Goal: Find specific page/section: Find specific page/section

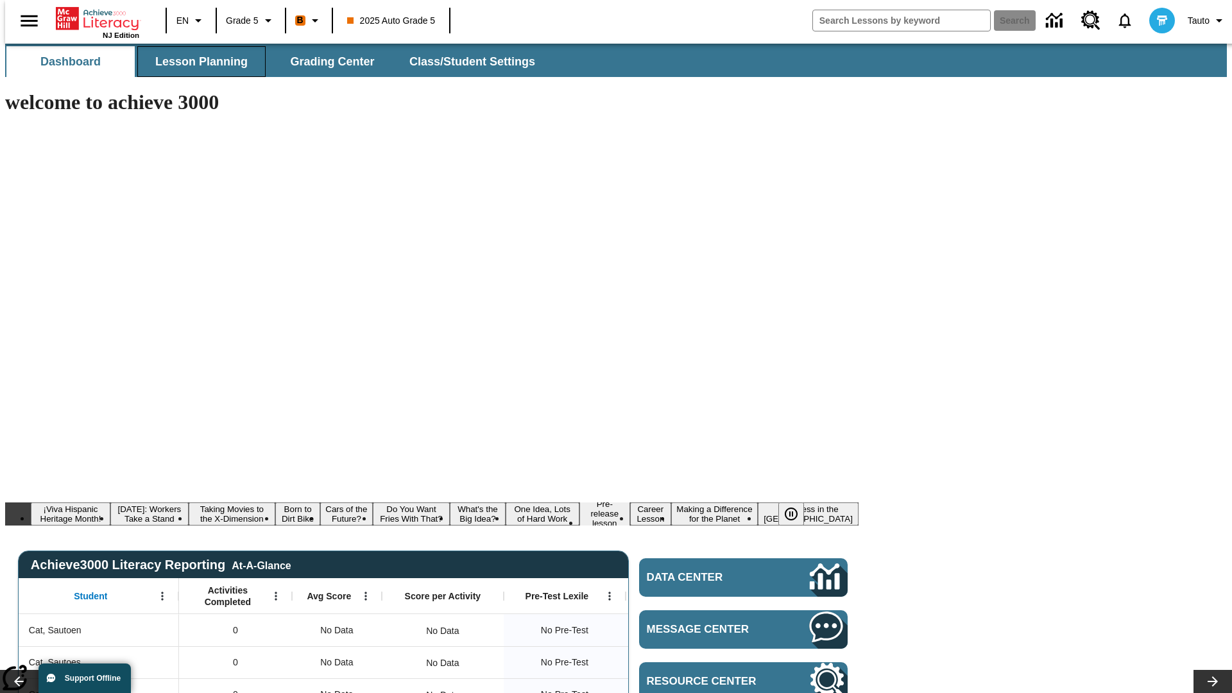
click at [196, 62] on span "Lesson Planning" at bounding box center [201, 62] width 92 height 15
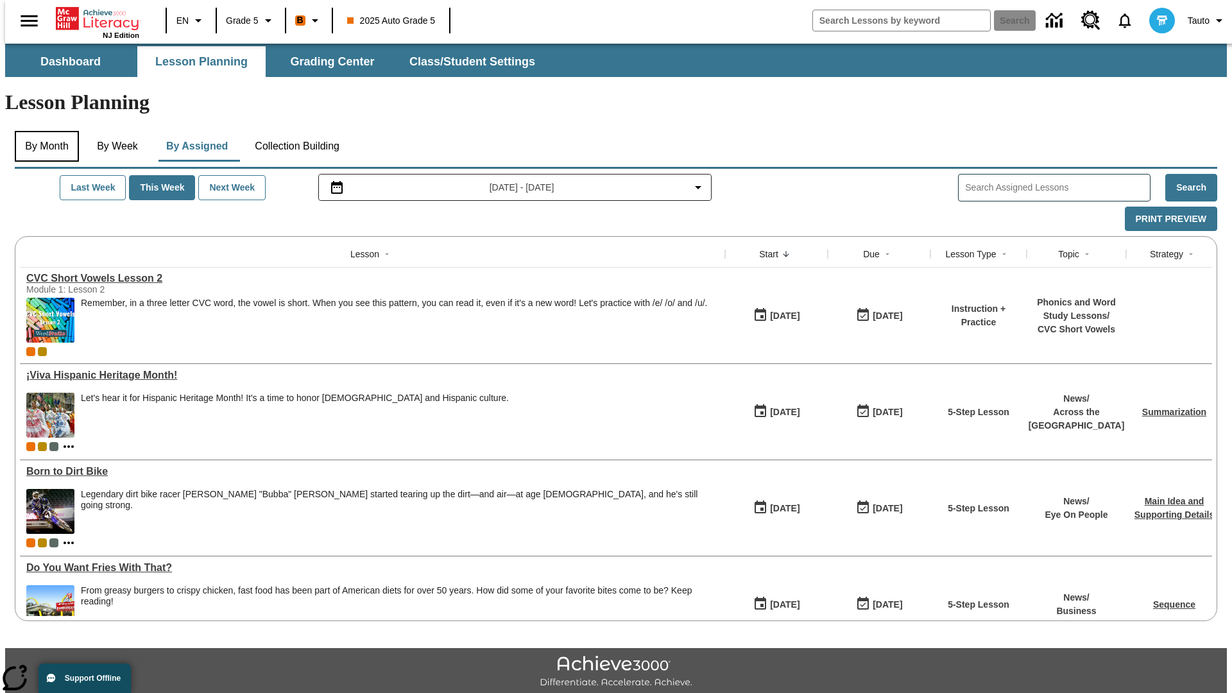
click at [43, 131] on button "By Month" at bounding box center [47, 146] width 64 height 31
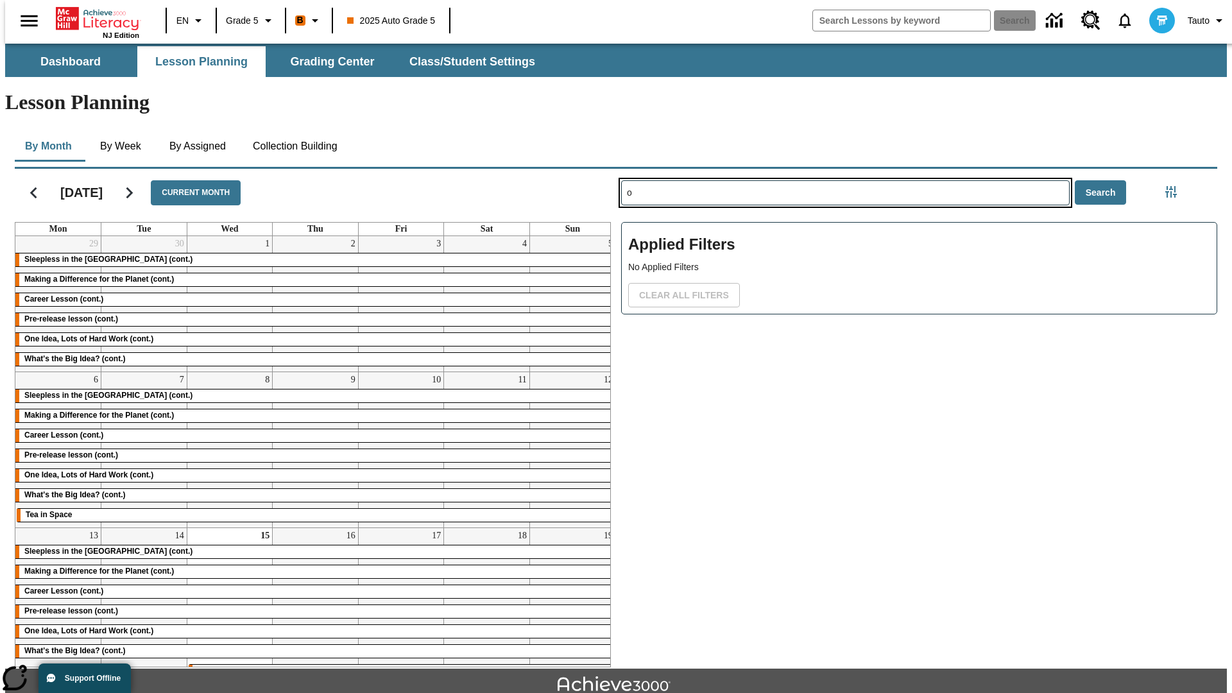
type input "o"
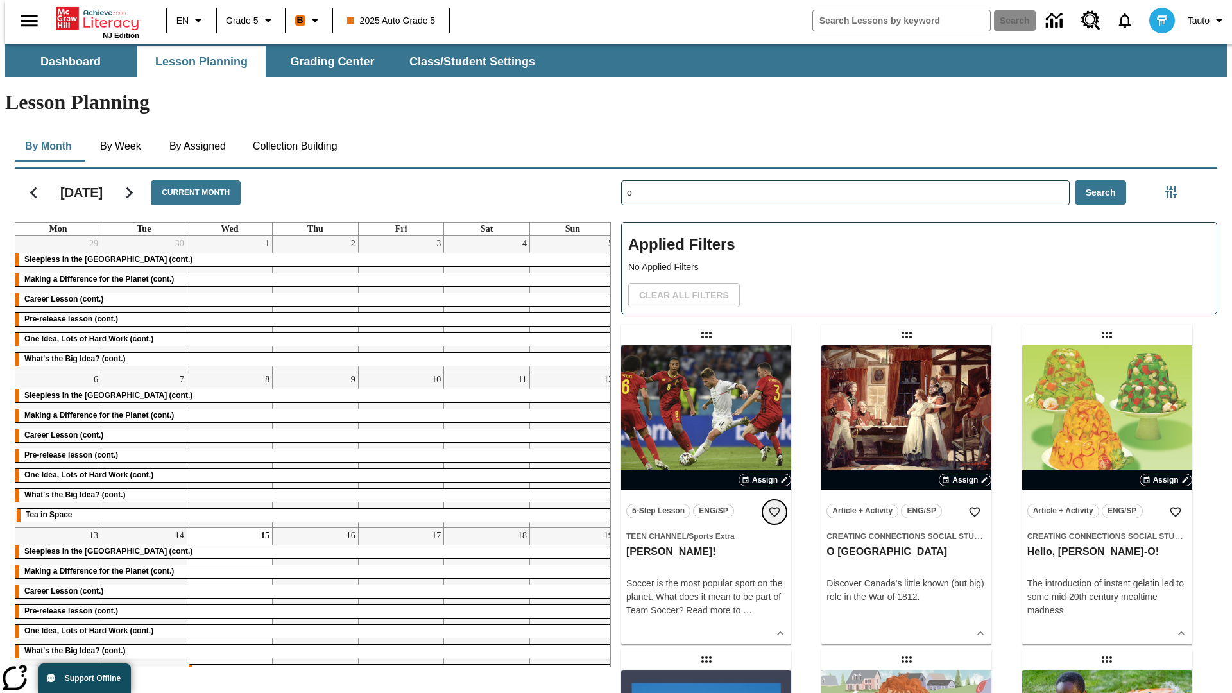
click at [774, 506] on icon "Add to Favorites" at bounding box center [774, 512] width 13 height 13
click at [92, 17] on icon "Home" at bounding box center [98, 19] width 85 height 26
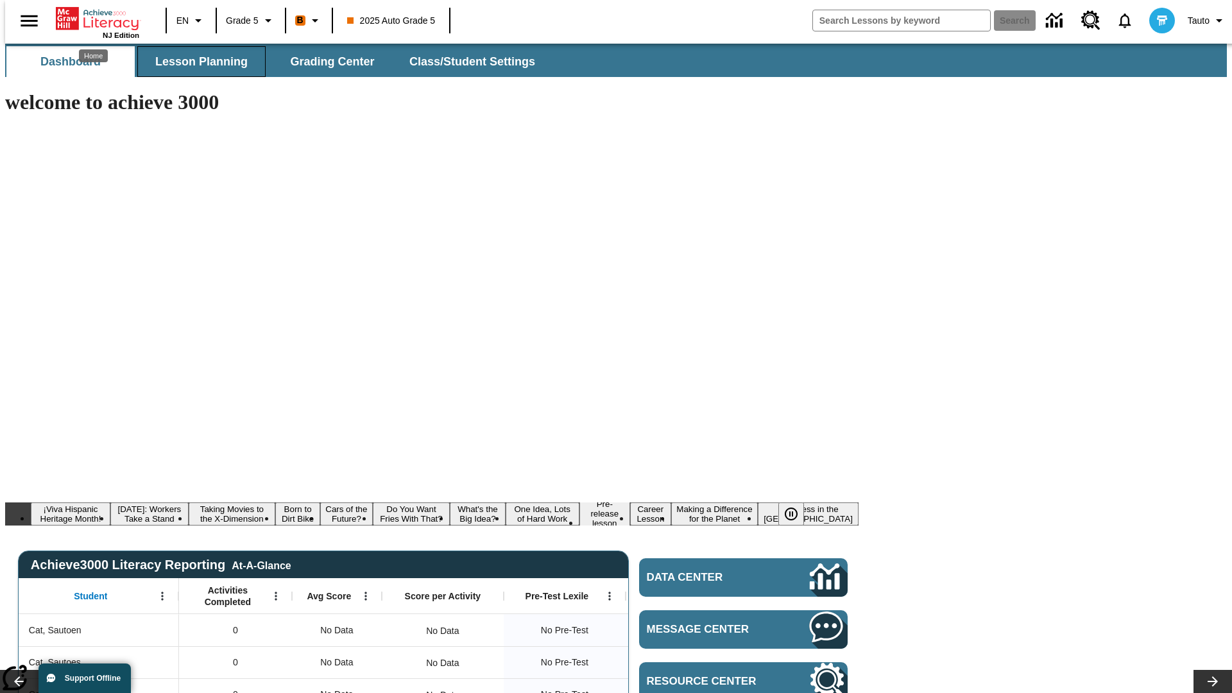
click at [196, 62] on span "Lesson Planning" at bounding box center [201, 62] width 92 height 15
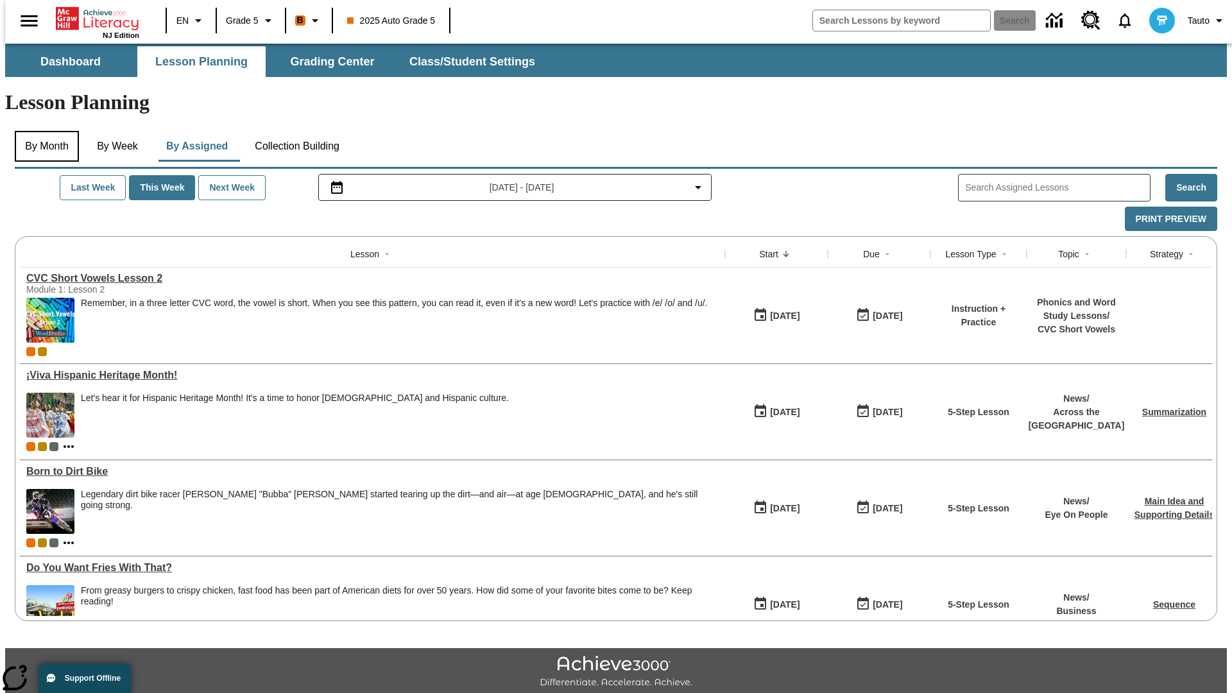
click at [43, 131] on button "By Month" at bounding box center [47, 146] width 64 height 31
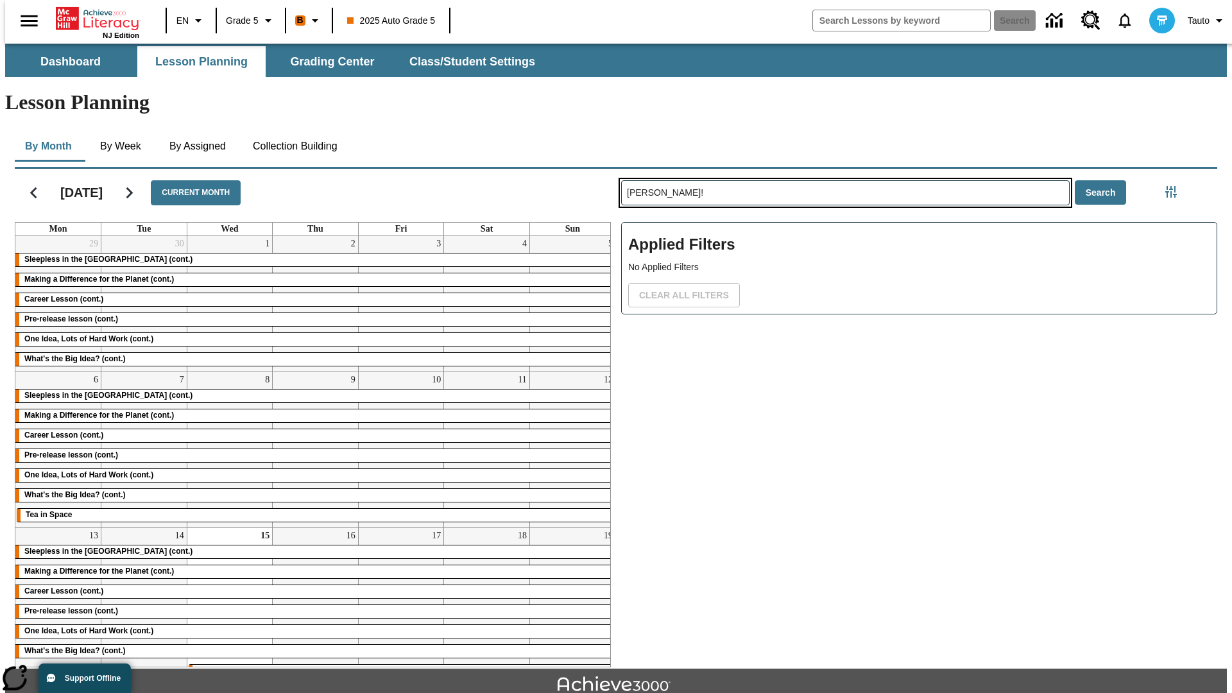
type input "[PERSON_NAME]!"
